Goal: Task Accomplishment & Management: Use online tool/utility

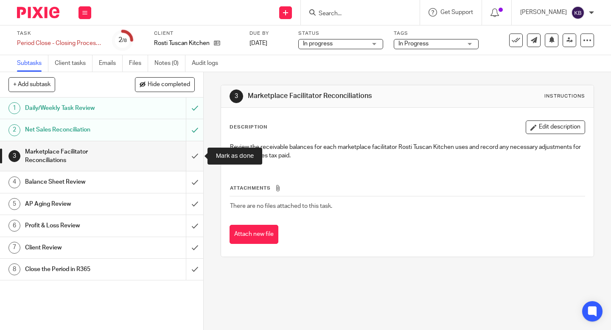
click at [195, 153] on input "submit" at bounding box center [101, 156] width 203 height 30
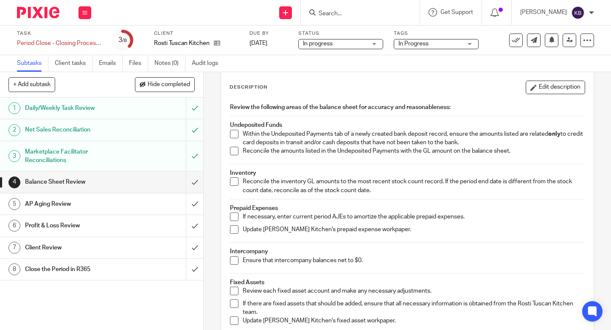
scroll to position [44, 0]
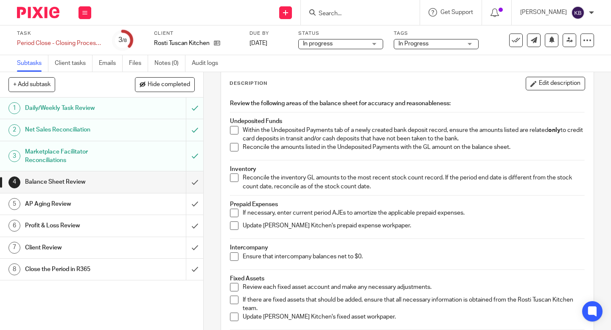
click at [235, 126] on span at bounding box center [234, 130] width 8 height 8
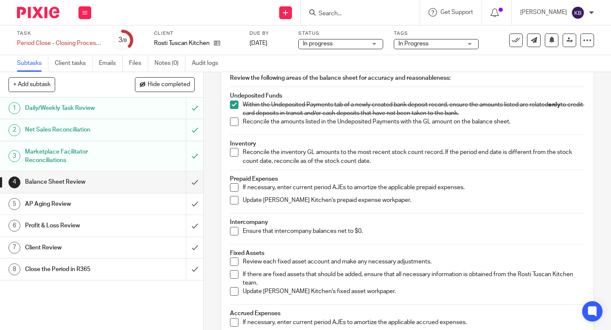
scroll to position [71, 0]
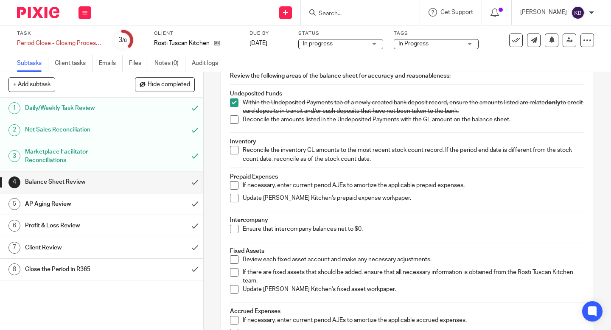
click at [233, 150] on span at bounding box center [234, 150] width 8 height 8
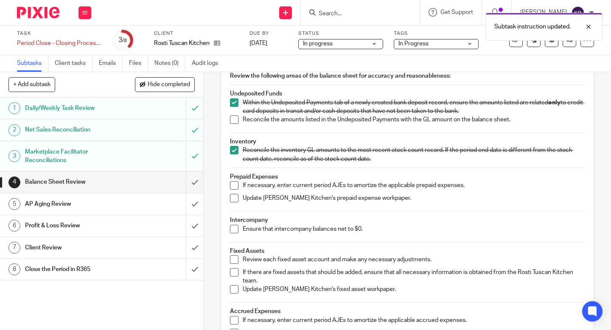
click at [236, 120] on span at bounding box center [234, 119] width 8 height 8
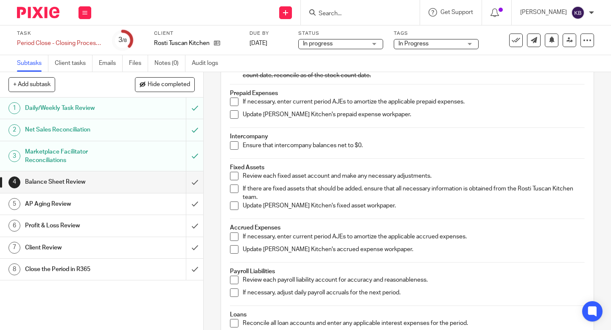
scroll to position [155, 0]
